Goal: Task Accomplishment & Management: Manage account settings

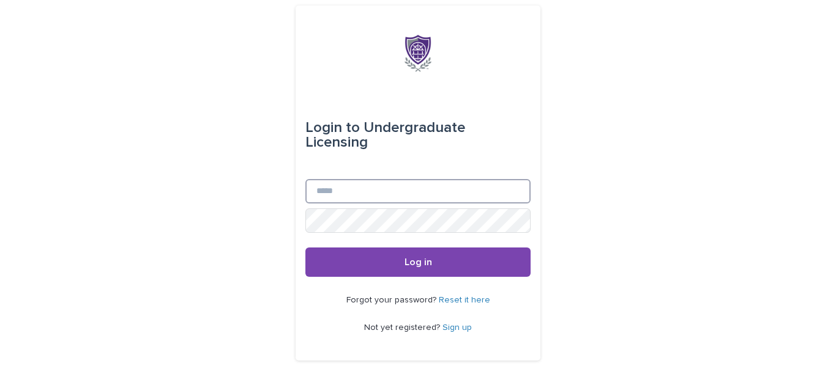
click at [449, 194] on input "Email" at bounding box center [417, 191] width 225 height 24
type input "**********"
click at [305, 248] on button "Log in" at bounding box center [417, 262] width 225 height 29
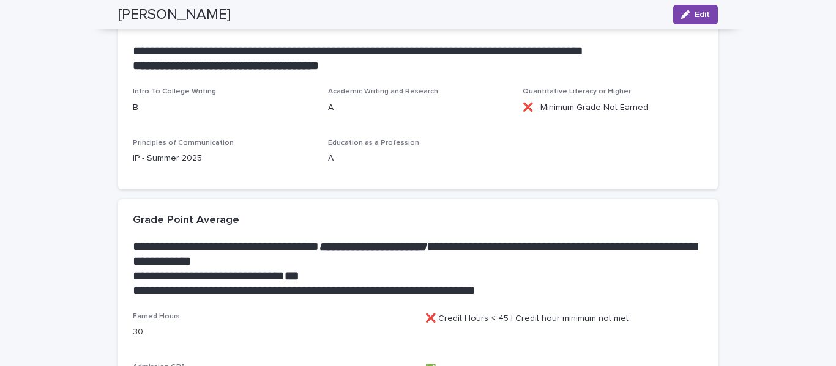
scroll to position [351, 0]
